Goal: Find specific page/section: Find specific page/section

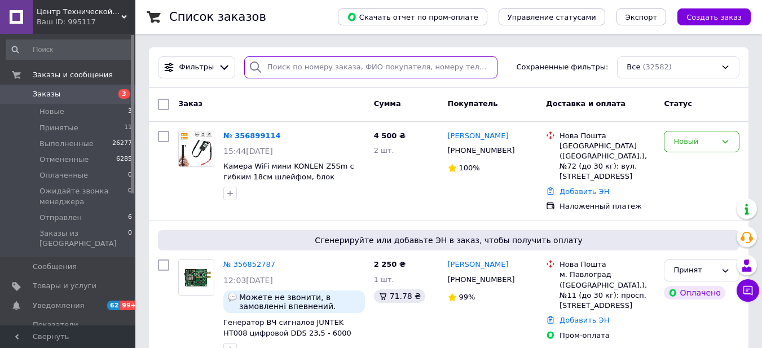
click at [320, 61] on input "search" at bounding box center [370, 67] width 253 height 22
paste input "356904386"
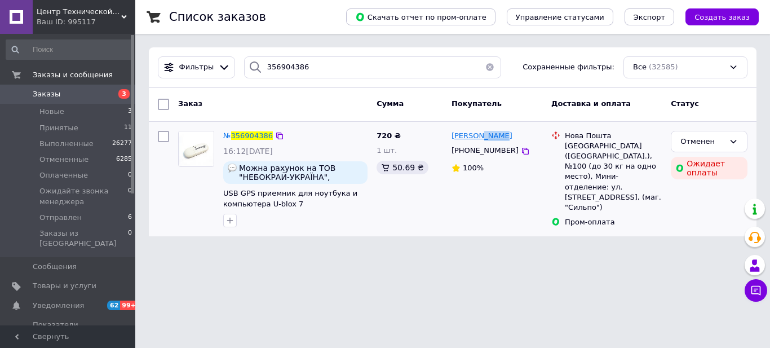
drag, startPoint x: 503, startPoint y: 131, endPoint x: 481, endPoint y: 137, distance: 22.9
click at [481, 137] on div "[PERSON_NAME]" at bounding box center [497, 136] width 93 height 13
copy span "[PERSON_NAME]"
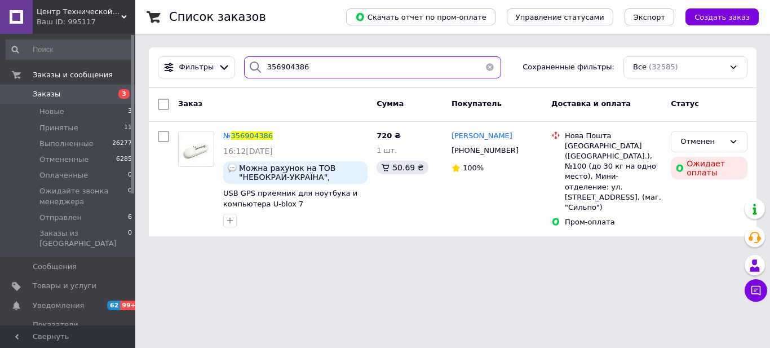
drag, startPoint x: 289, startPoint y: 69, endPoint x: 243, endPoint y: 73, distance: 46.5
click at [244, 73] on div "356904386" at bounding box center [372, 67] width 257 height 22
paste input "[PERSON_NAME]"
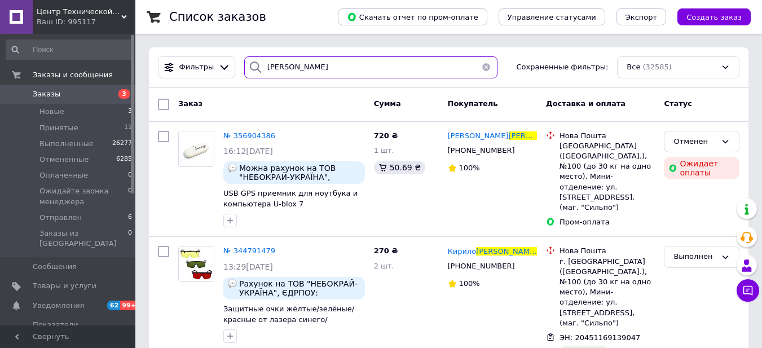
type input "[PERSON_NAME]"
